Goal: Task Accomplishment & Management: Complete application form

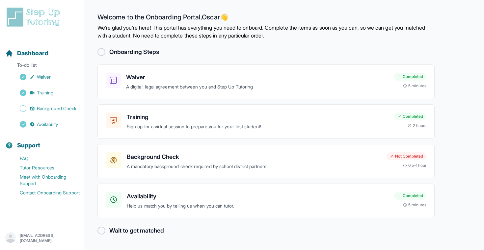
click at [182, 27] on p "We're glad you're here! This portal has everything you need to onboard. Complet…" at bounding box center [266, 32] width 337 height 16
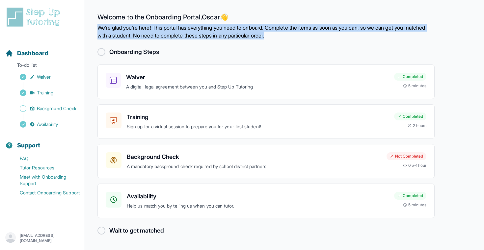
click at [182, 27] on p "We're glad you're here! This portal has everything you need to onboard. Complet…" at bounding box center [266, 32] width 337 height 16
click at [192, 30] on p "We're glad you're here! This portal has everything you need to onboard. Complet…" at bounding box center [266, 32] width 337 height 16
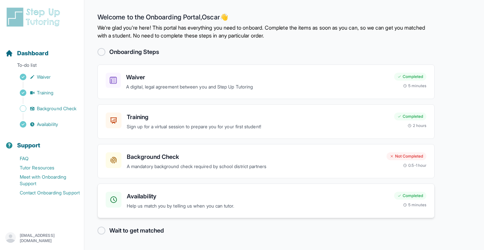
click at [157, 201] on h3 "Availability" at bounding box center [258, 196] width 262 height 9
